Goal: Register for event/course

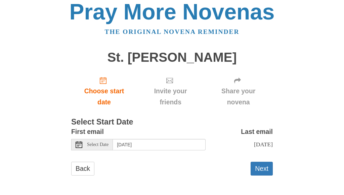
scroll to position [12, 0]
click at [262, 168] on button "Next" at bounding box center [261, 169] width 22 height 14
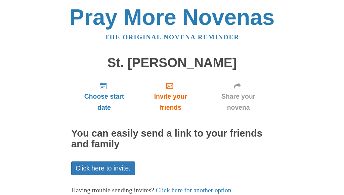
scroll to position [44, 0]
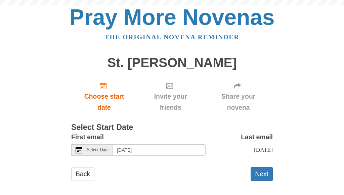
scroll to position [12, 0]
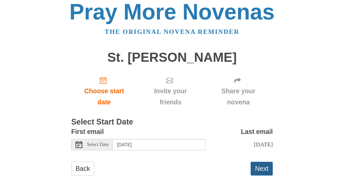
click at [264, 169] on button "Next" at bounding box center [261, 169] width 22 height 14
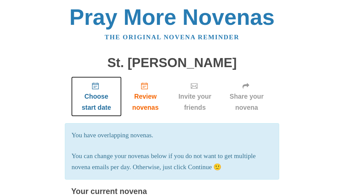
click at [95, 89] on icon "Choose start date" at bounding box center [95, 86] width 7 height 7
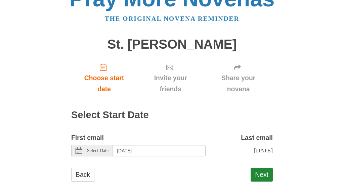
scroll to position [31, 0]
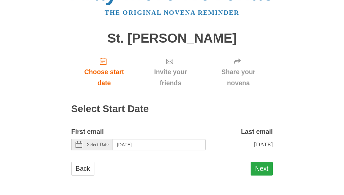
click at [267, 167] on button "Next" at bounding box center [261, 169] width 22 height 14
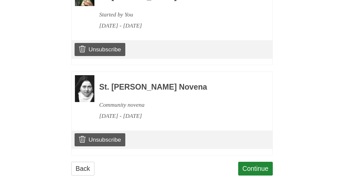
scroll to position [351, 0]
click at [264, 166] on link "Continue" at bounding box center [255, 169] width 35 height 14
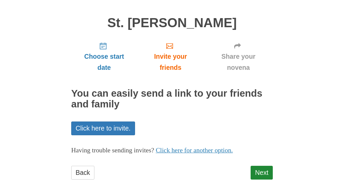
scroll to position [44, 0]
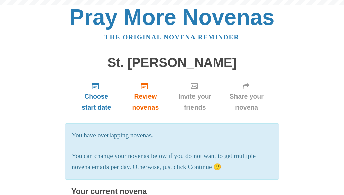
scroll to position [351, 0]
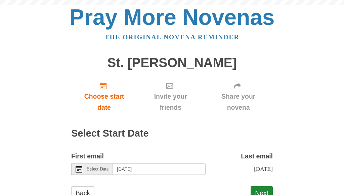
scroll to position [31, 0]
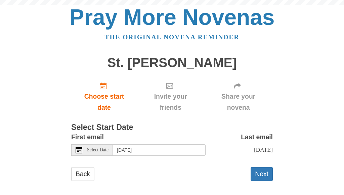
scroll to position [12, 0]
